Goal: Transaction & Acquisition: Purchase product/service

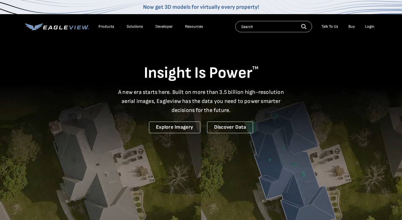
click at [104, 26] on div "Products" at bounding box center [107, 26] width 16 height 5
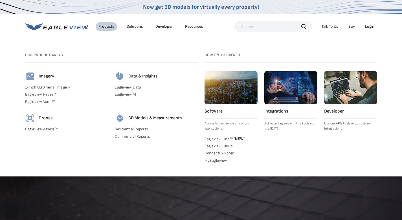
click at [136, 129] on link "Residential Reports" at bounding box center [156, 128] width 83 height 5
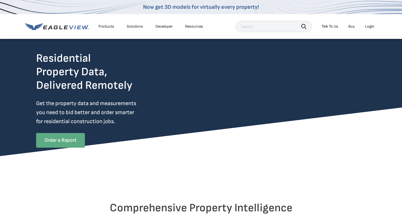
scroll to position [19, 0]
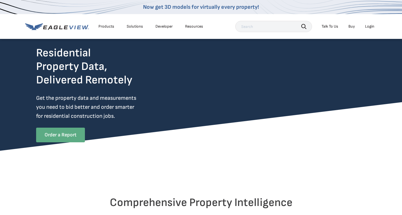
click at [70, 137] on link "Order a Report" at bounding box center [60, 135] width 49 height 15
